Goal: Task Accomplishment & Management: Manage account settings

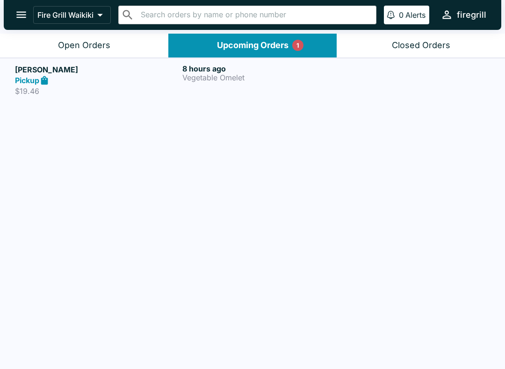
click at [22, 74] on h5 "[PERSON_NAME]" at bounding box center [97, 69] width 164 height 11
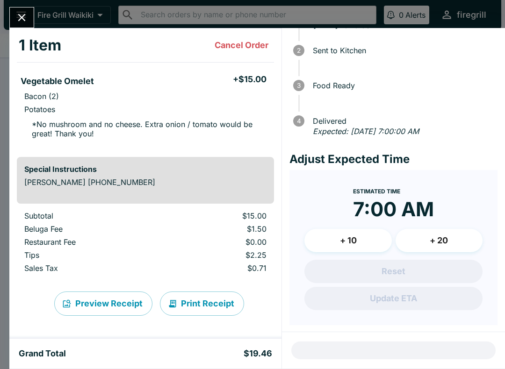
scroll to position [47, 0]
click at [386, 288] on div "Reset Update ETA" at bounding box center [393, 286] width 178 height 51
click at [19, 17] on icon "Close" at bounding box center [21, 17] width 13 height 13
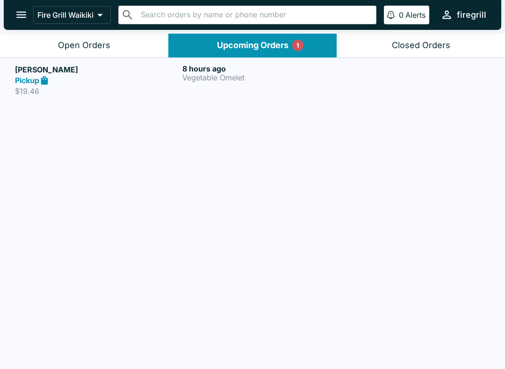
click at [94, 43] on div "Open Orders" at bounding box center [84, 45] width 52 height 11
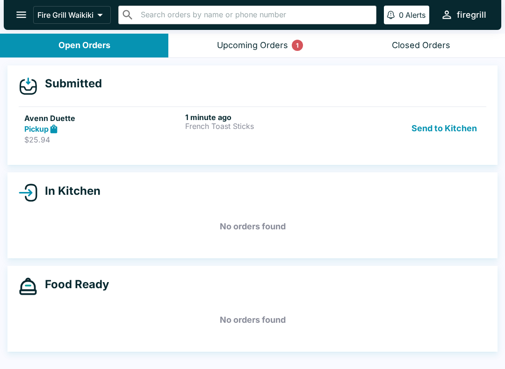
click at [96, 130] on div "Pickup" at bounding box center [102, 129] width 157 height 11
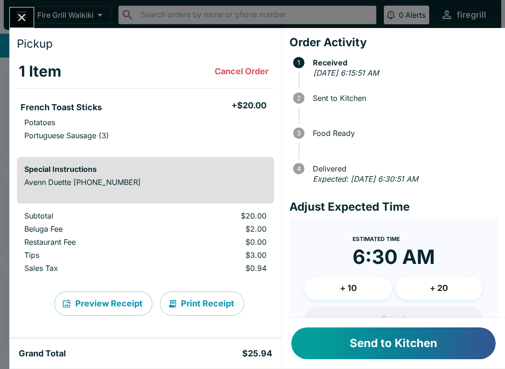
scroll to position [21, 0]
click at [424, 342] on button "Send to Kitchen" at bounding box center [393, 344] width 204 height 32
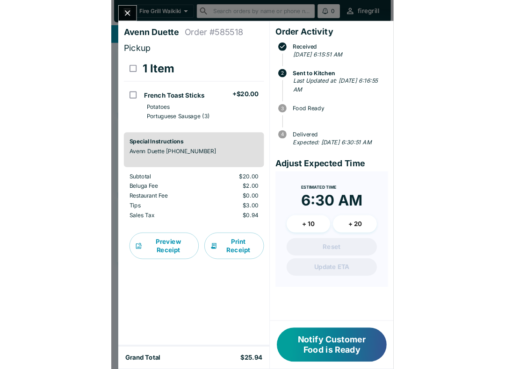
scroll to position [0, 0]
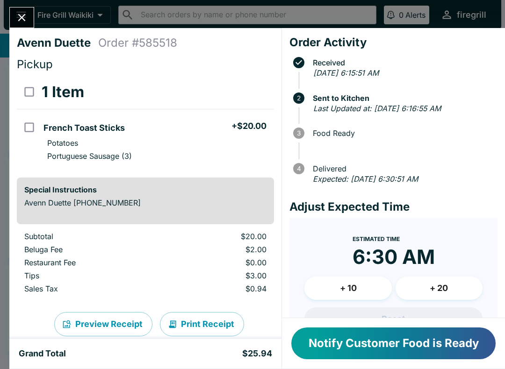
click at [22, 21] on icon "Close" at bounding box center [21, 17] width 13 height 13
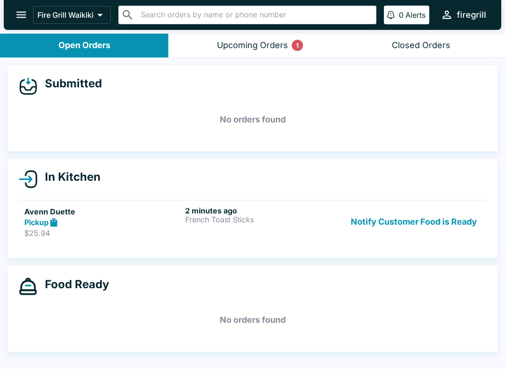
click at [229, 54] on button "Upcoming Orders 1" at bounding box center [252, 46] width 168 height 24
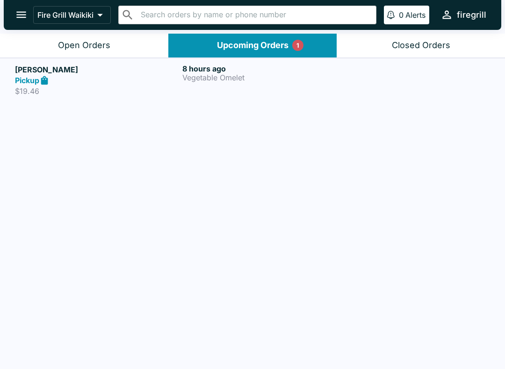
click at [28, 85] on strong "Pickup" at bounding box center [27, 80] width 24 height 9
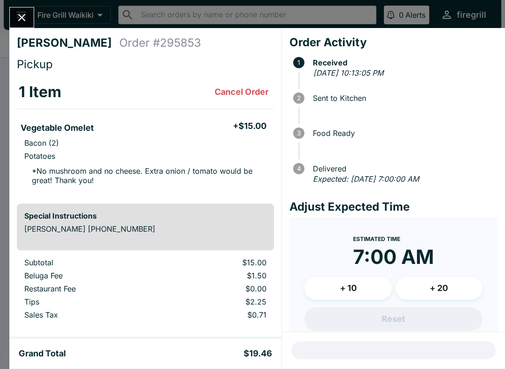
click at [22, 17] on icon "Close" at bounding box center [21, 17] width 7 height 7
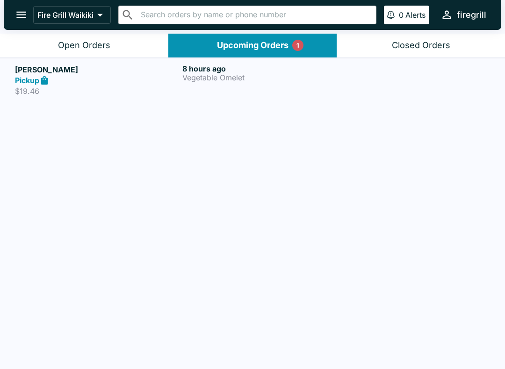
click at [63, 34] on button "Open Orders" at bounding box center [84, 46] width 168 height 24
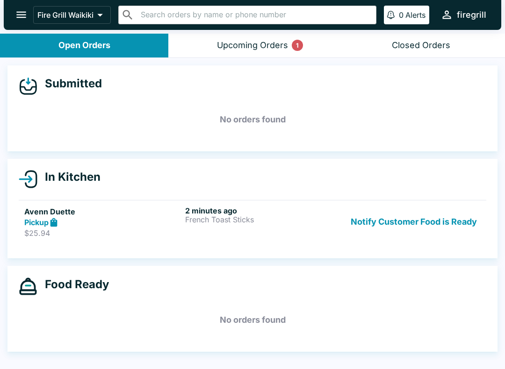
click at [264, 44] on div "Upcoming Orders 1" at bounding box center [252, 45] width 71 height 11
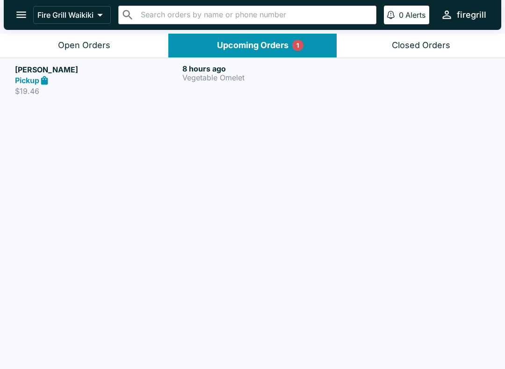
click at [63, 89] on p "$19.46" at bounding box center [97, 91] width 164 height 9
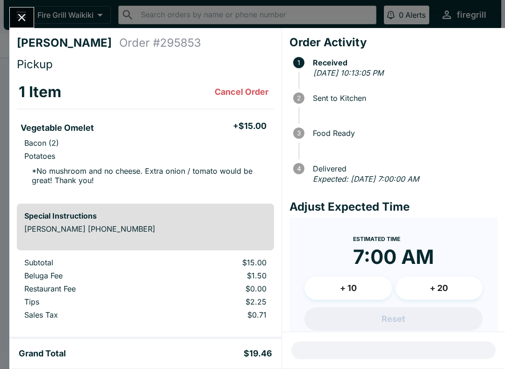
click at [21, 19] on icon "Close" at bounding box center [21, 17] width 7 height 7
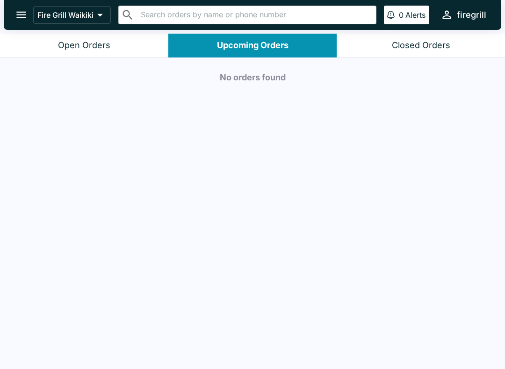
click at [99, 43] on div "Open Orders" at bounding box center [84, 45] width 52 height 11
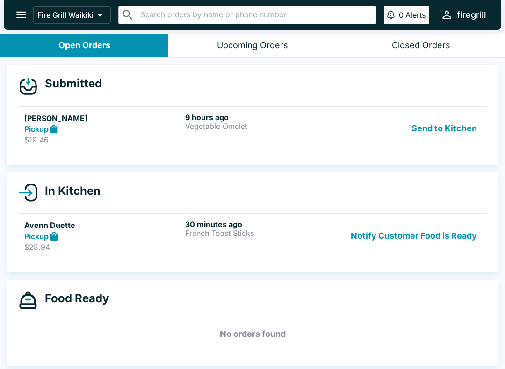
click at [214, 143] on div "9 hours ago Vegetable Omelet" at bounding box center [263, 129] width 157 height 32
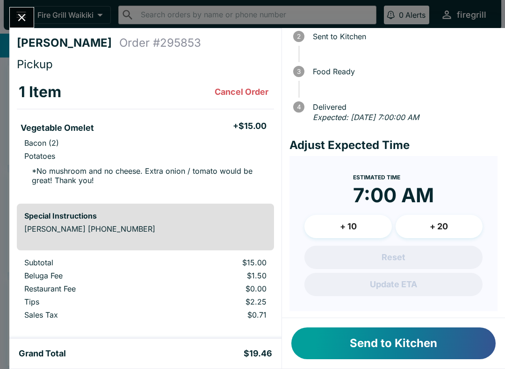
scroll to position [61, 0]
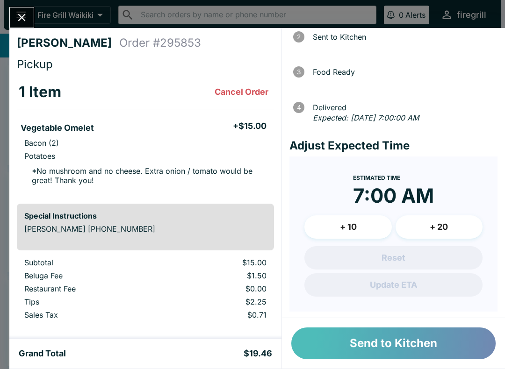
click at [395, 345] on button "Send to Kitchen" at bounding box center [393, 344] width 204 height 32
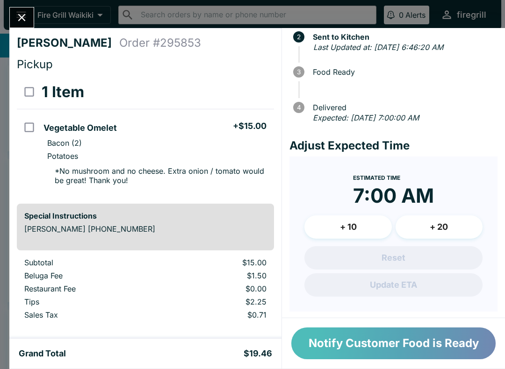
click at [335, 346] on button "Notify Customer Food is Ready" at bounding box center [393, 344] width 204 height 32
